Goal: Register for event/course

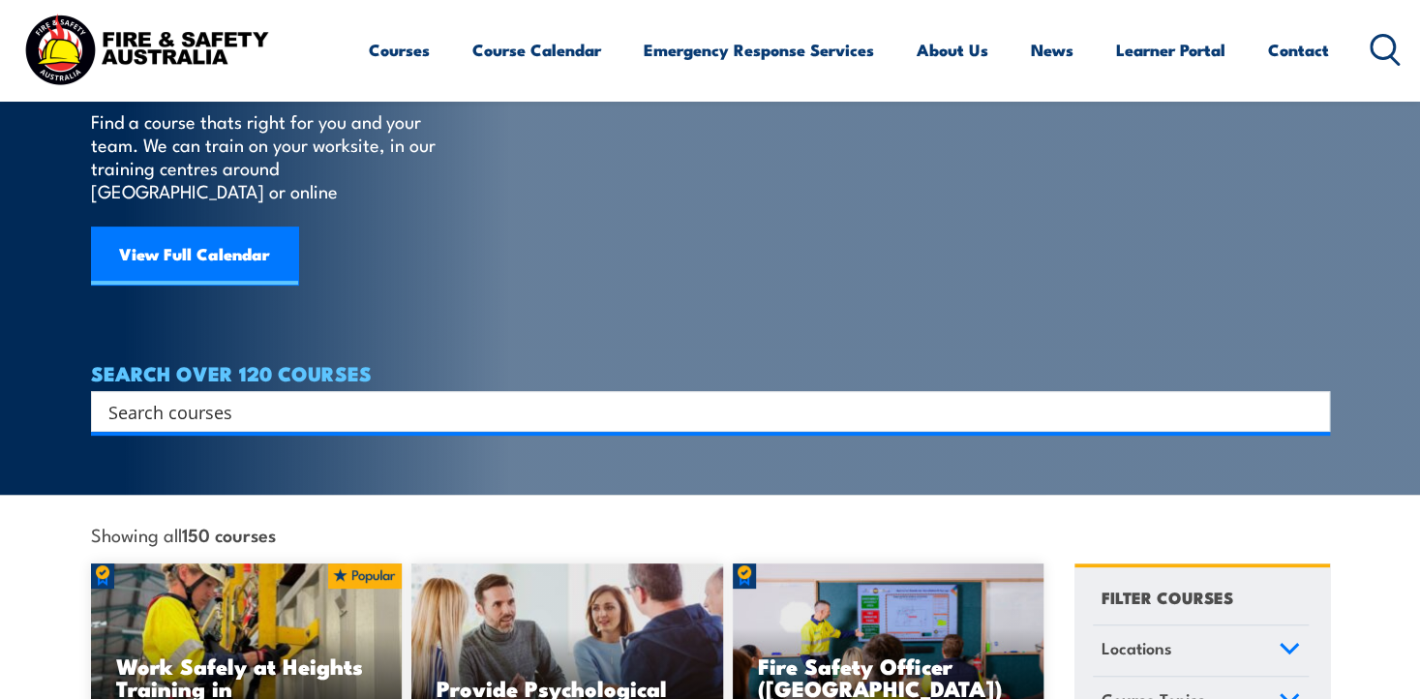
scroll to position [97, 0]
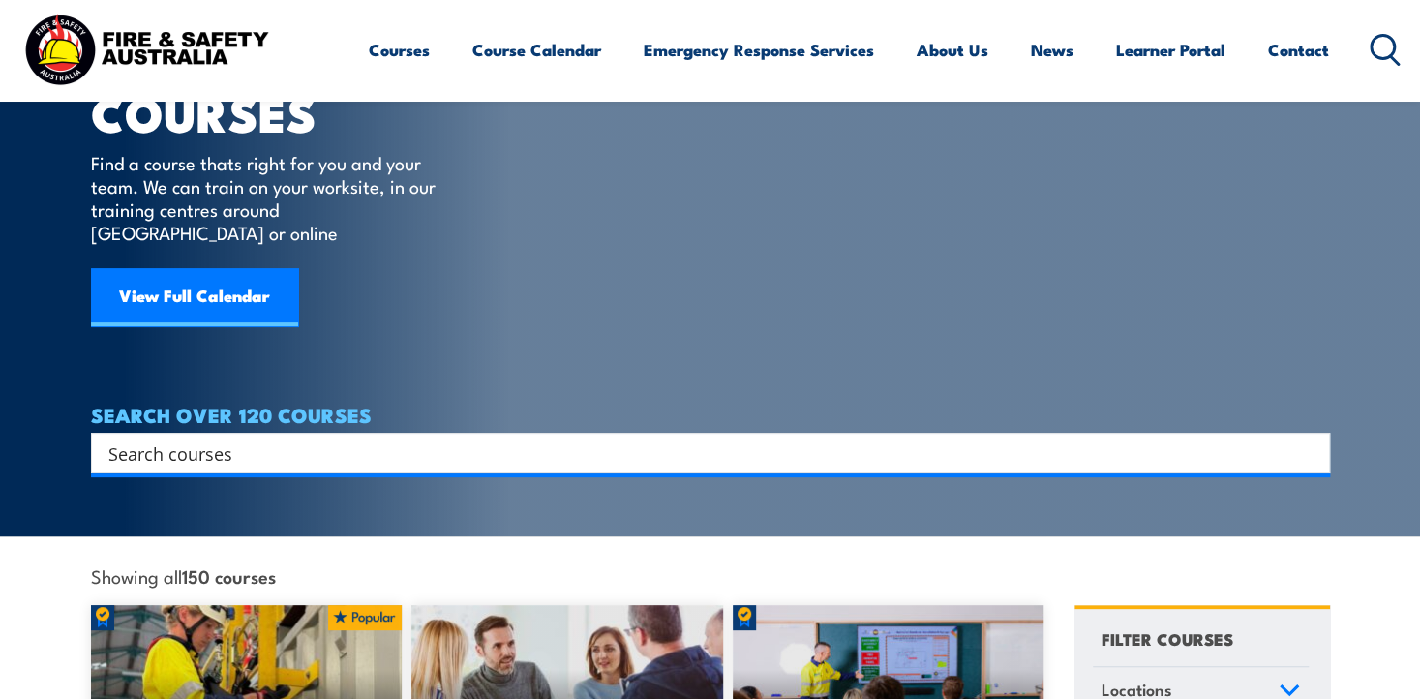
click at [185, 440] on input "Search input" at bounding box center [697, 453] width 1179 height 29
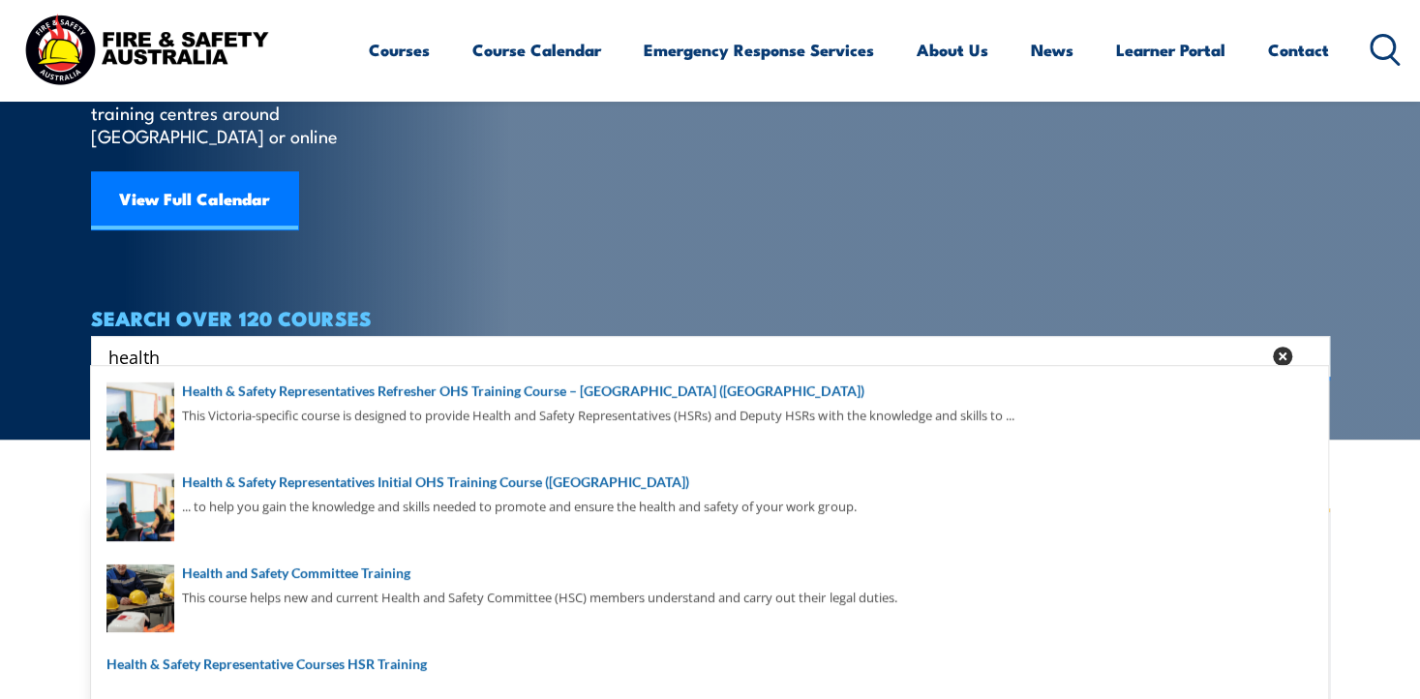
scroll to position [290, 0]
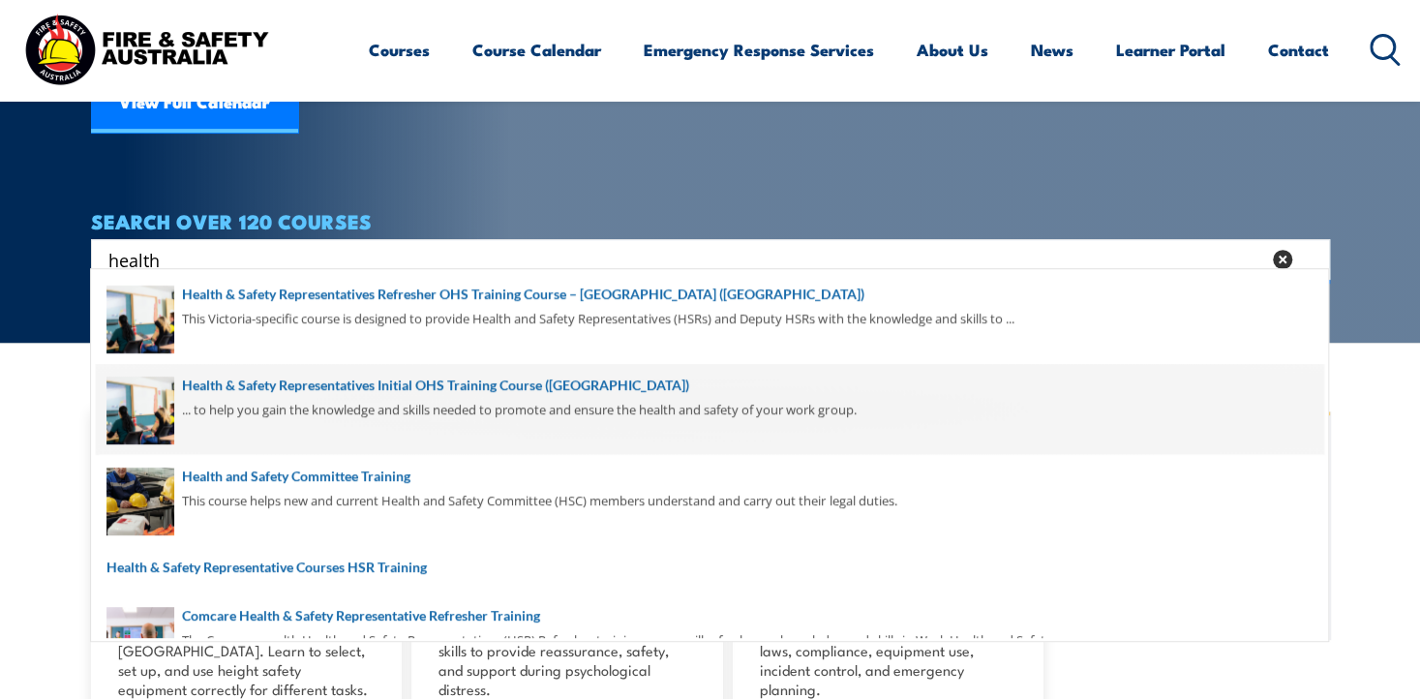
type input "health"
click at [326, 380] on span at bounding box center [710, 409] width 1228 height 91
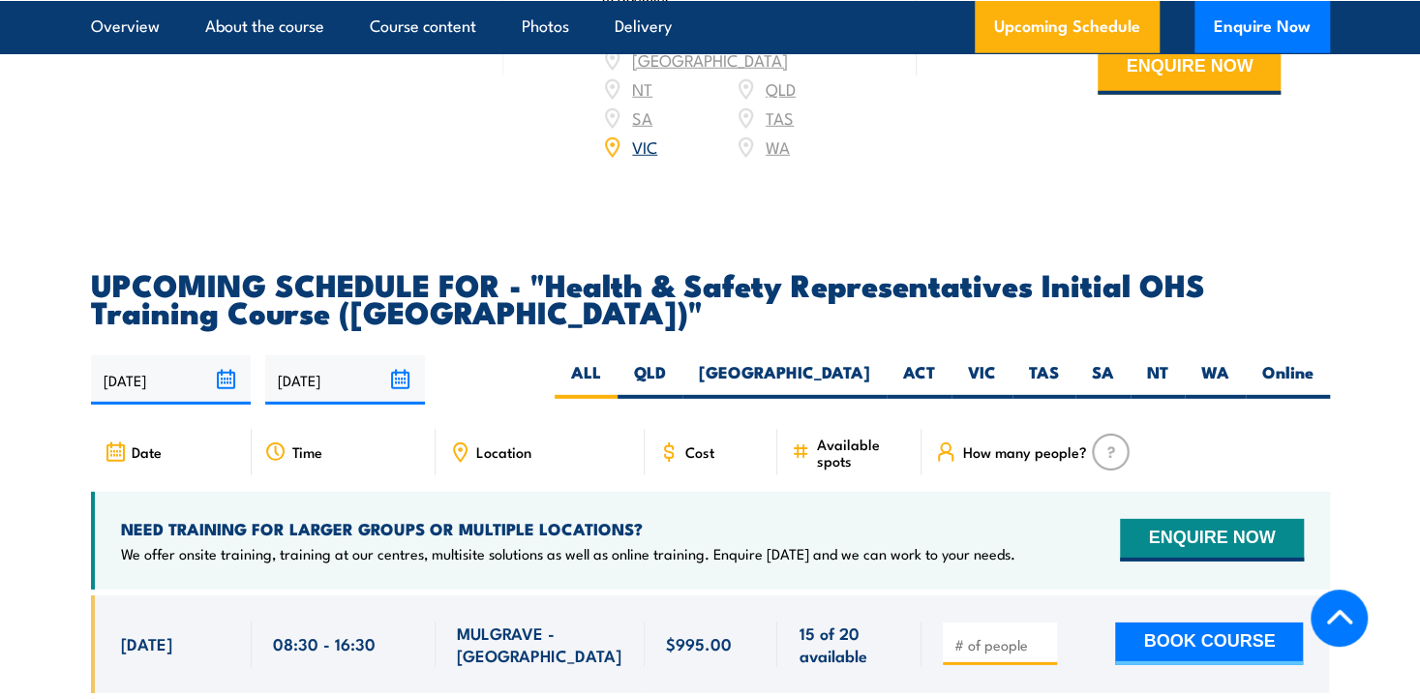
scroll to position [3204, 0]
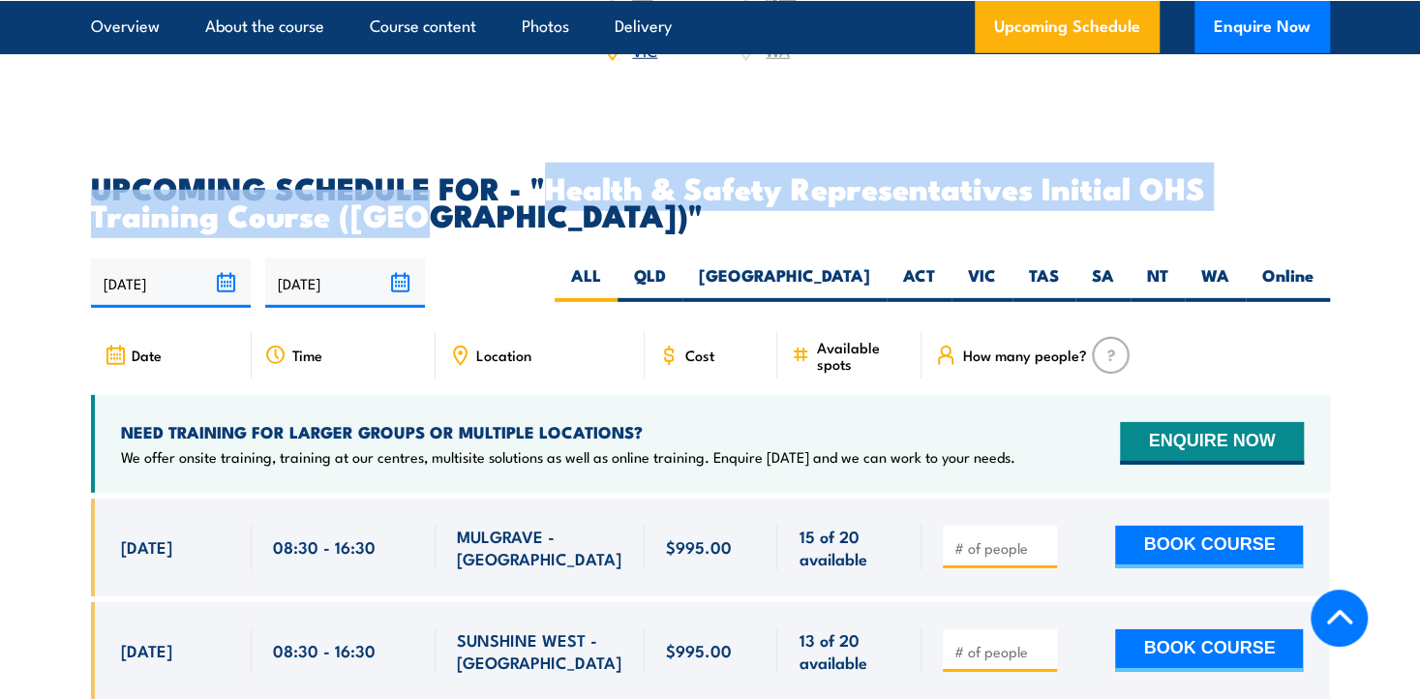
drag, startPoint x: 543, startPoint y: 149, endPoint x: 414, endPoint y: 183, distance: 133.1
click at [414, 183] on h2 "UPCOMING SCHEDULE FOR - "Health & Safety Representatives Initial OHS Training C…" at bounding box center [710, 200] width 1239 height 54
copy h2 "Health & Safety Representatives Initial OHS Training Course ([GEOGRAPHIC_DATA])"
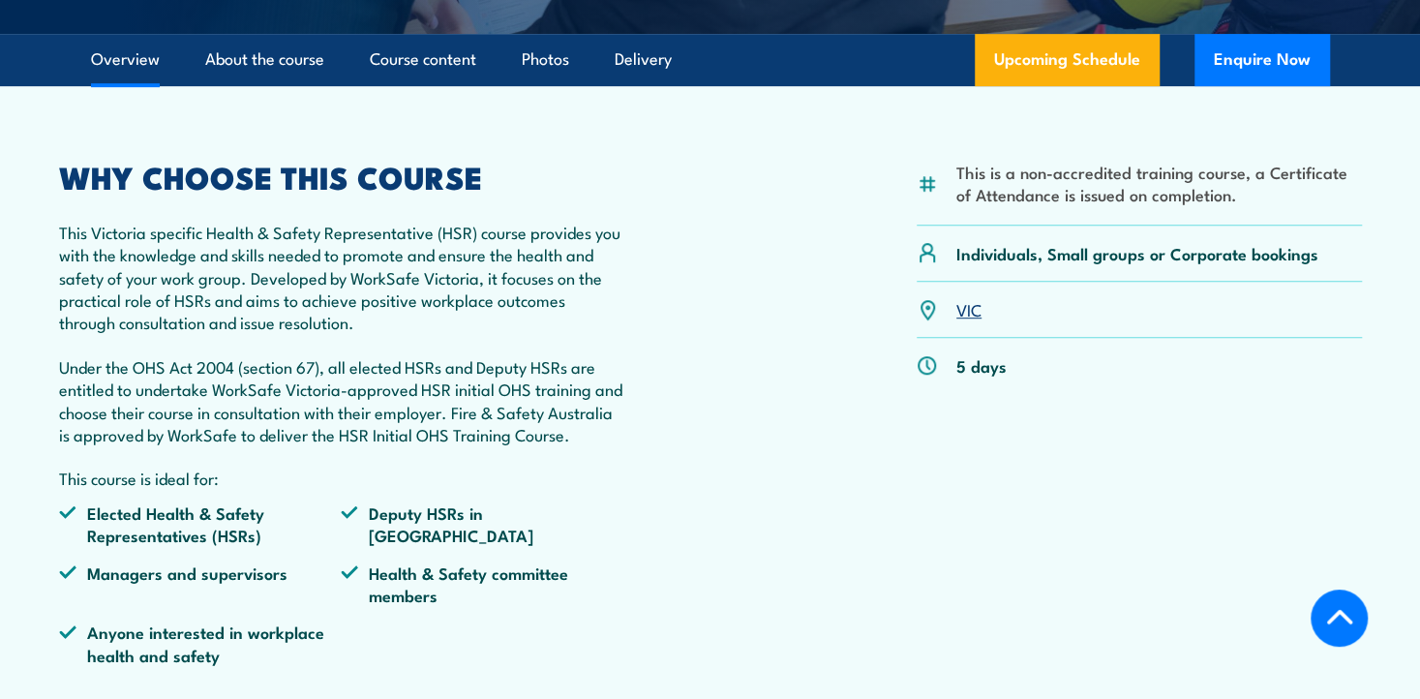
scroll to position [484, 0]
